Goal: Task Accomplishment & Management: Use online tool/utility

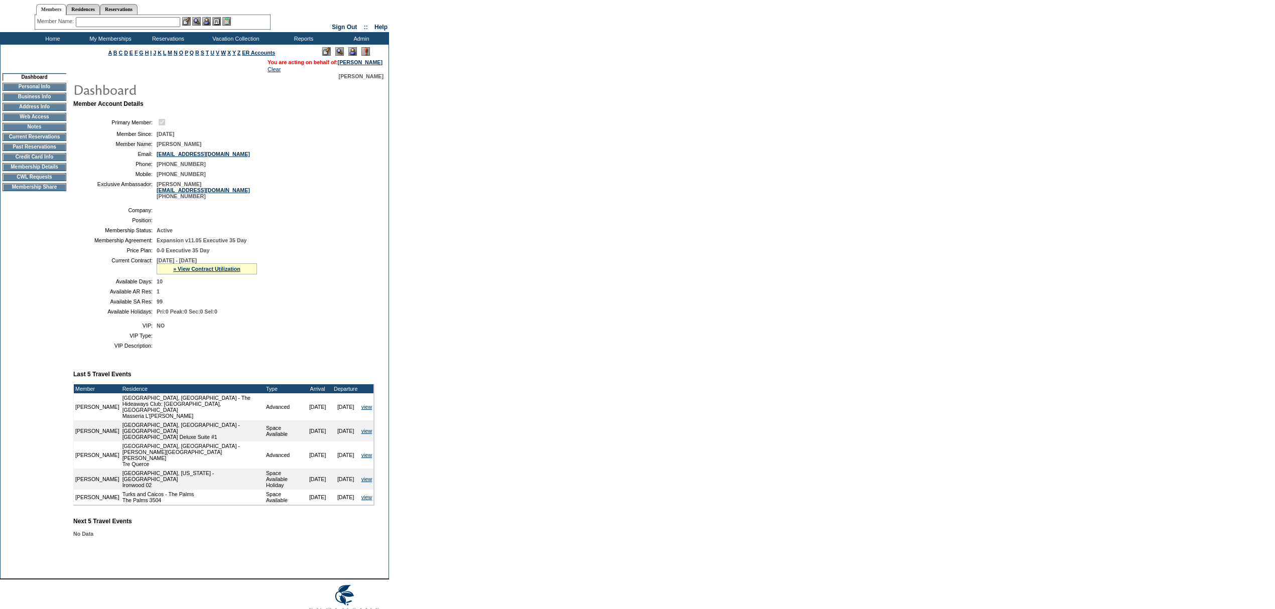
scroll to position [27, 0]
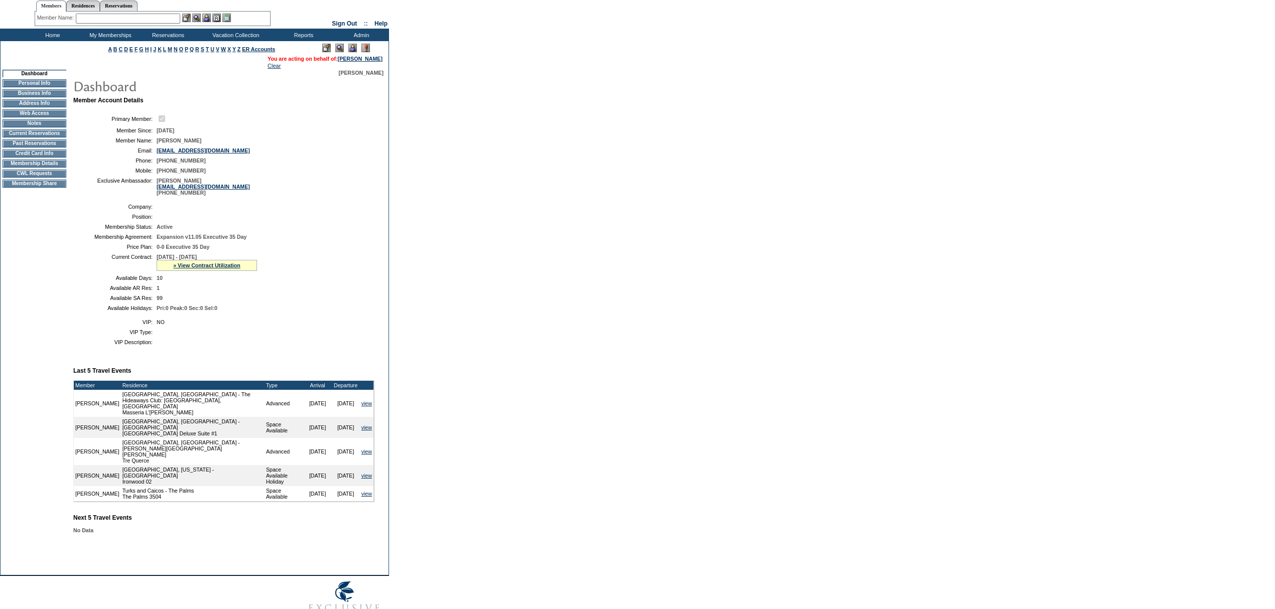
click at [106, 16] on input "text" at bounding box center [128, 19] width 104 height 10
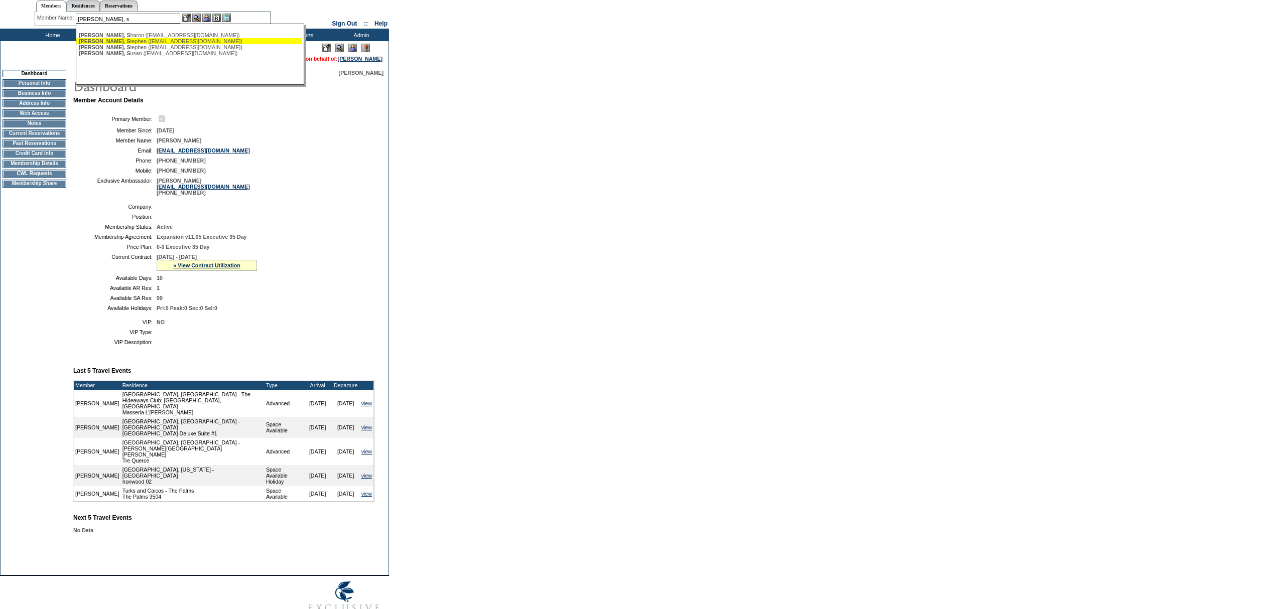
click at [108, 41] on span "[PERSON_NAME], S" at bounding box center [104, 41] width 51 height 6
type input "[PERSON_NAME] ([EMAIL_ADDRESS][DOMAIN_NAME])"
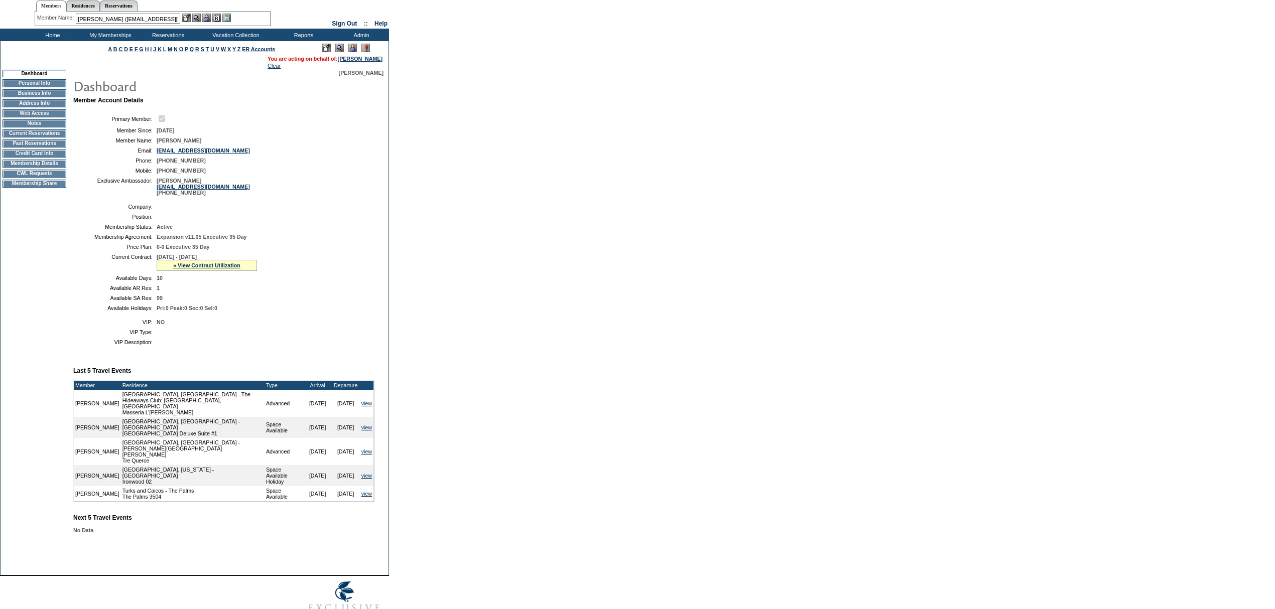
click at [207, 16] on img at bounding box center [206, 18] width 9 height 9
click at [200, 16] on img at bounding box center [196, 18] width 9 height 9
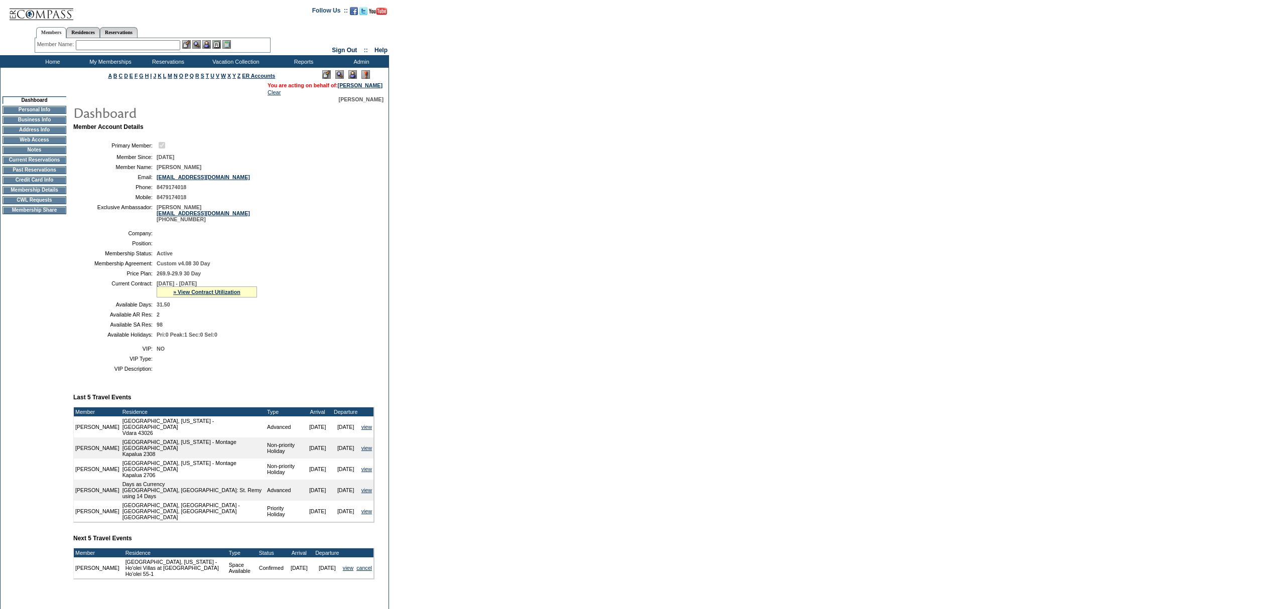
click at [202, 298] on div "» View Contract Utilization" at bounding box center [207, 292] width 100 height 11
click at [203, 295] on link "» View Contract Utilization" at bounding box center [206, 292] width 67 height 6
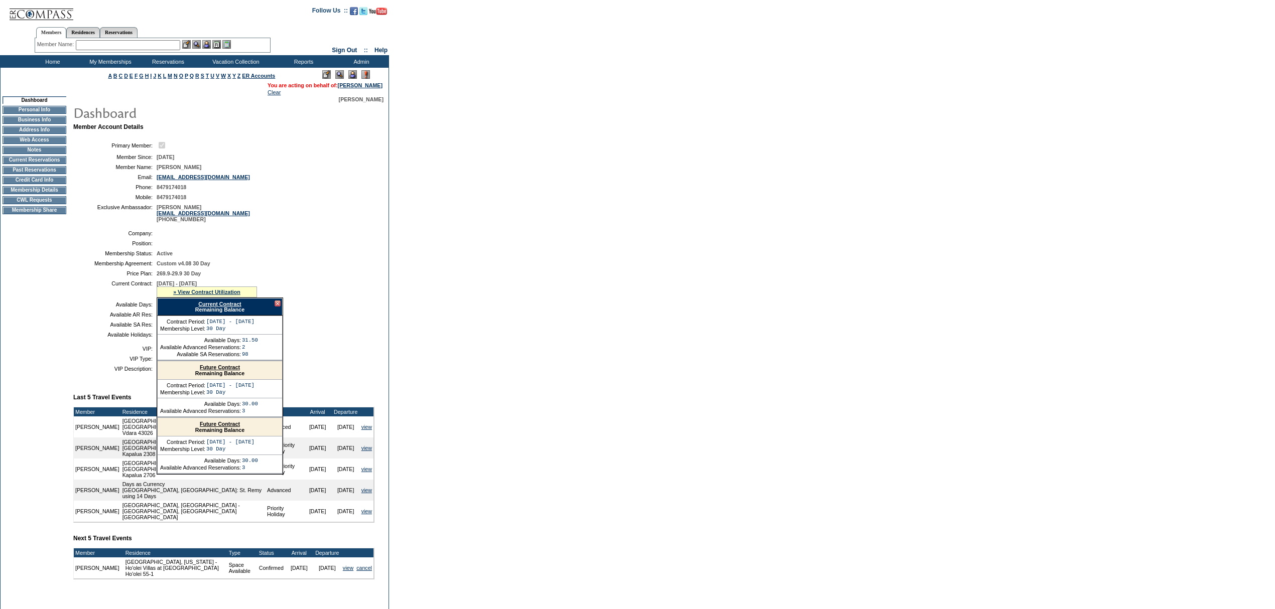
click at [213, 313] on div "Current Contract Remaining Balance" at bounding box center [220, 307] width 126 height 18
click at [213, 307] on link "Current Contract" at bounding box center [219, 304] width 43 height 6
click at [170, 49] on input "text" at bounding box center [128, 45] width 104 height 10
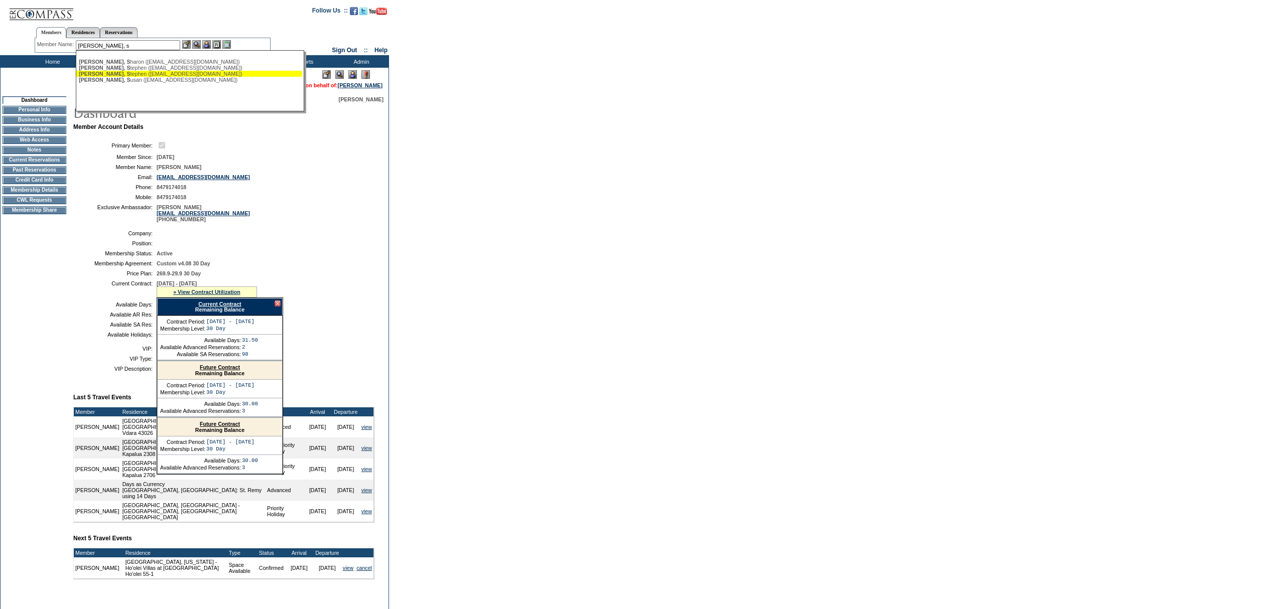
click at [202, 73] on div "[PERSON_NAME], S tephen ([EMAIL_ADDRESS][DOMAIN_NAME])" at bounding box center [189, 74] width 221 height 6
type input "[PERSON_NAME] ([EMAIL_ADDRESS][DOMAIN_NAME])"
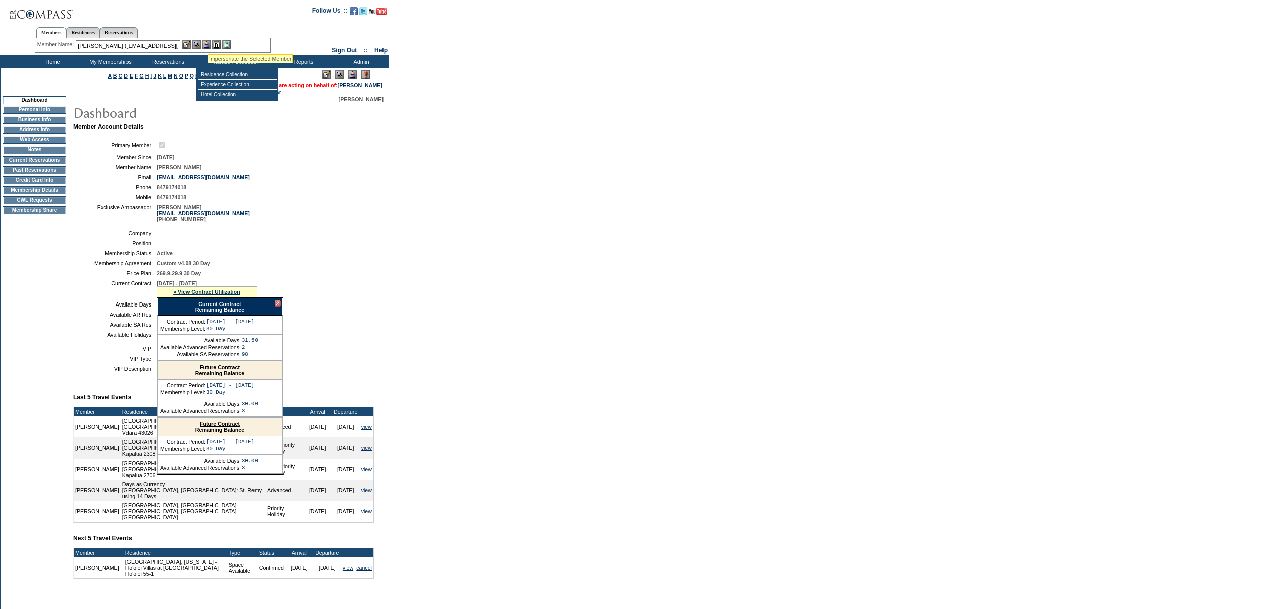
click at [208, 42] on img at bounding box center [206, 44] width 9 height 9
click at [200, 42] on img at bounding box center [196, 44] width 9 height 9
